Goal: Transaction & Acquisition: Purchase product/service

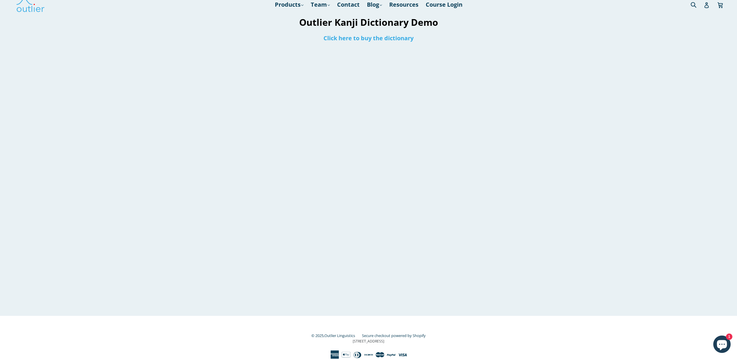
click at [565, 178] on div at bounding box center [647, 164] width 178 height 303
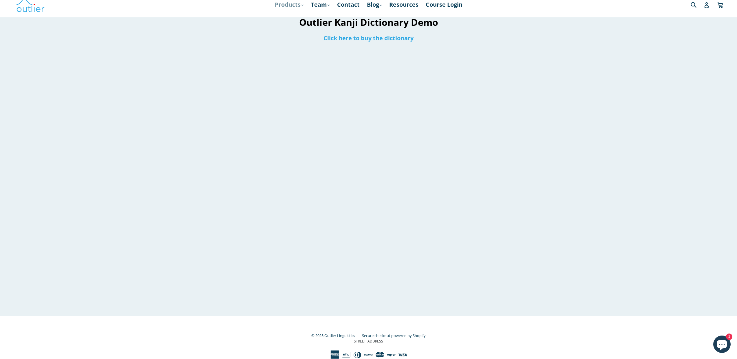
click at [287, 8] on link "Products .cls-1{fill:#231f20} expand" at bounding box center [289, 4] width 34 height 10
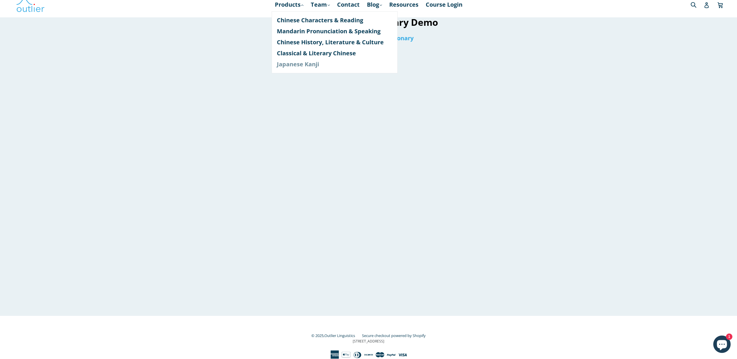
click at [284, 63] on link "Japanese Kanji" at bounding box center [335, 64] width 116 height 11
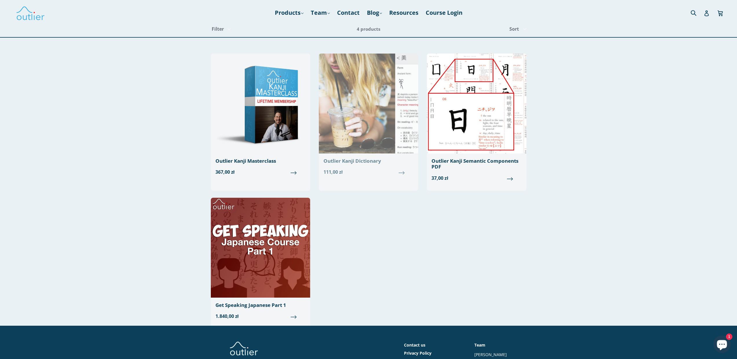
click at [374, 93] on img at bounding box center [368, 104] width 99 height 100
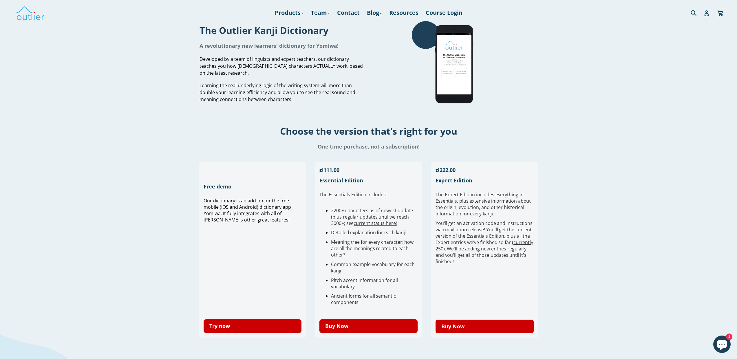
drag, startPoint x: 217, startPoint y: 30, endPoint x: 339, endPoint y: 34, distance: 122.2
click at [339, 34] on h1 "The Outlier Kanji Dictionary" at bounding box center [281, 30] width 165 height 12
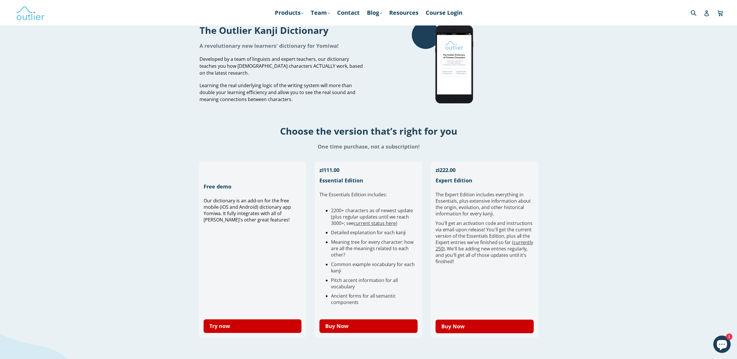
copy h1 "The Outlier Kanji Dictionary"
